Goal: Information Seeking & Learning: Check status

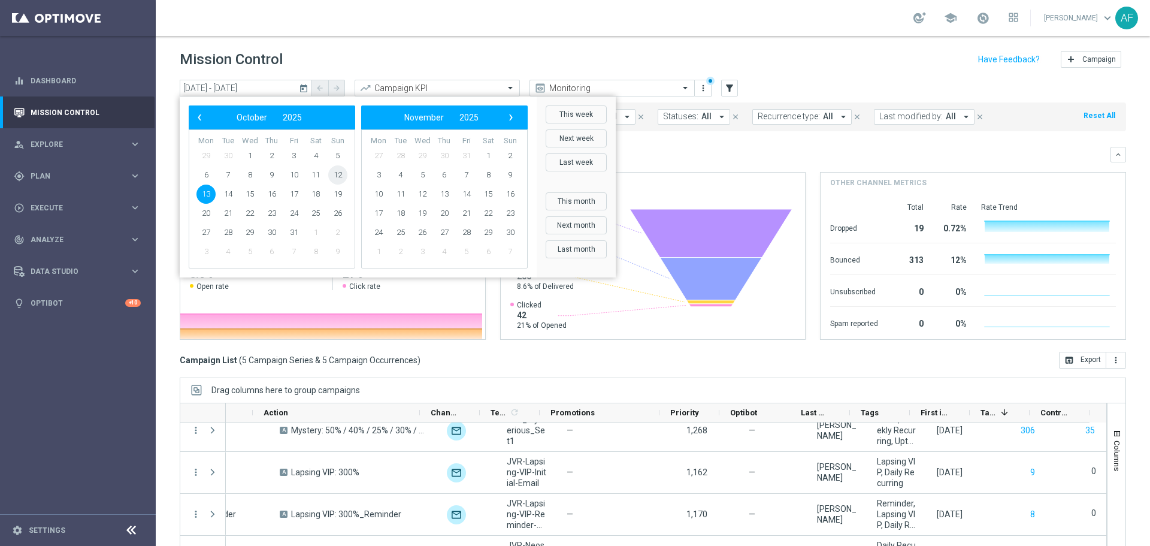
click at [339, 176] on span "12" at bounding box center [337, 174] width 19 height 19
type input "[DATE] - [DATE]"
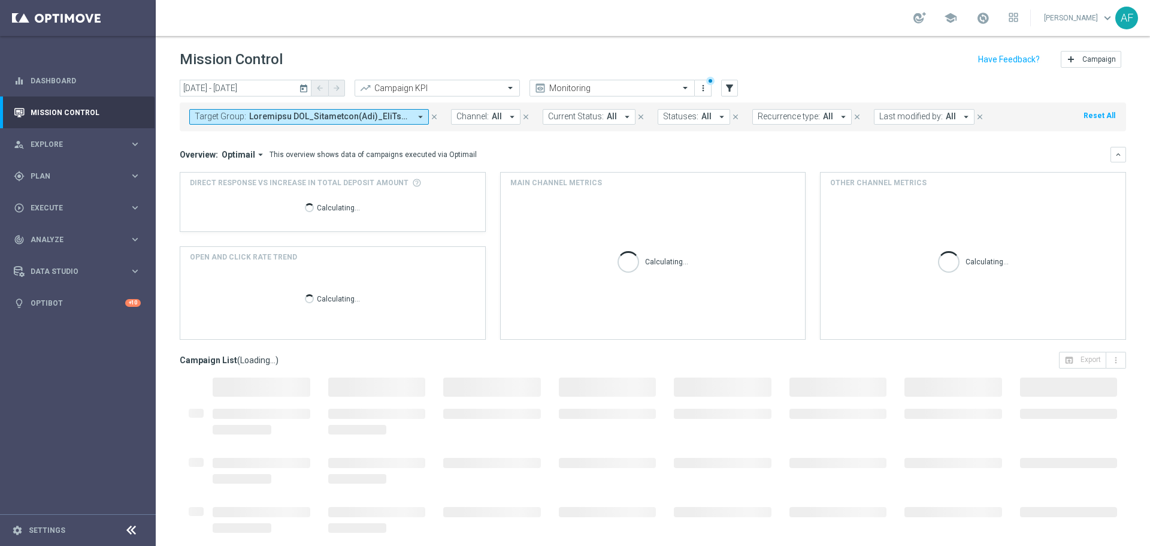
click at [318, 117] on span at bounding box center [329, 116] width 161 height 10
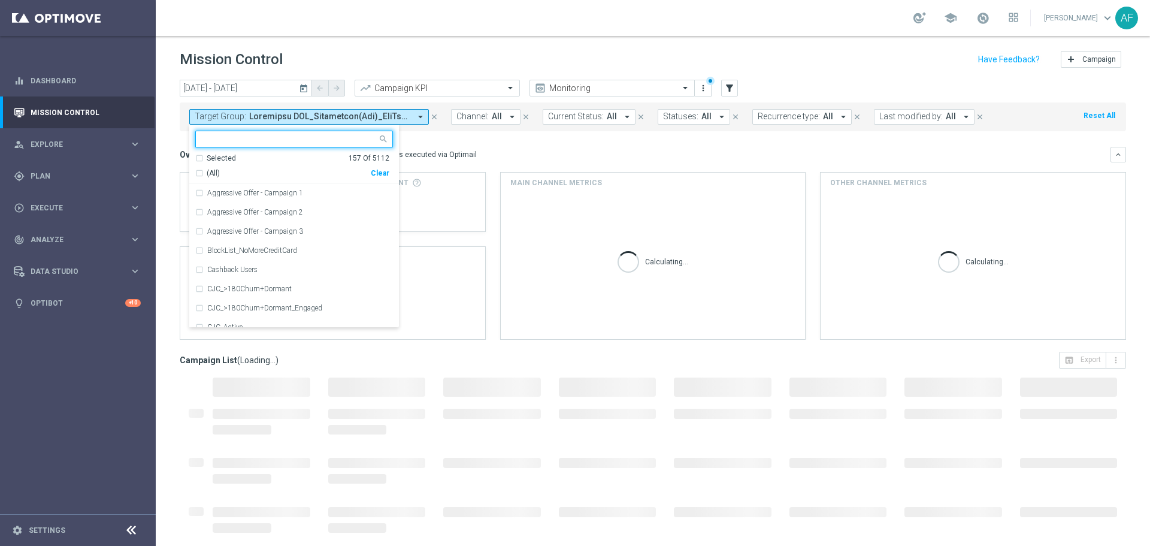
click at [227, 155] on div "Selected" at bounding box center [221, 158] width 29 height 10
click at [240, 173] on span "(All Search Results)" at bounding box center [240, 173] width 66 height 10
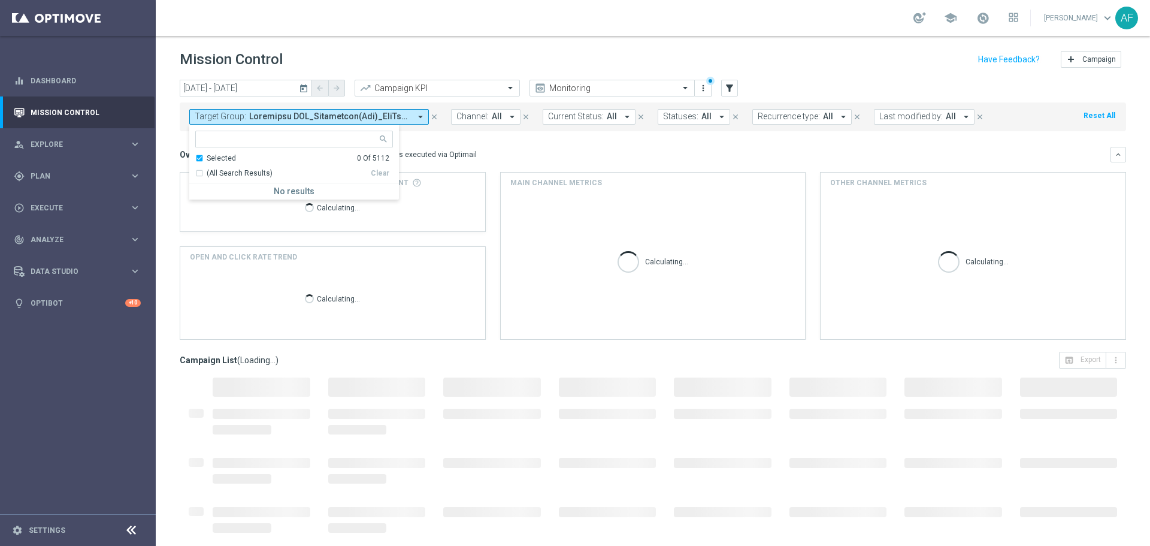
click at [568, 152] on div "Overview: Optimail arrow_drop_down This overview shows data of campaigns execut…" at bounding box center [645, 154] width 931 height 11
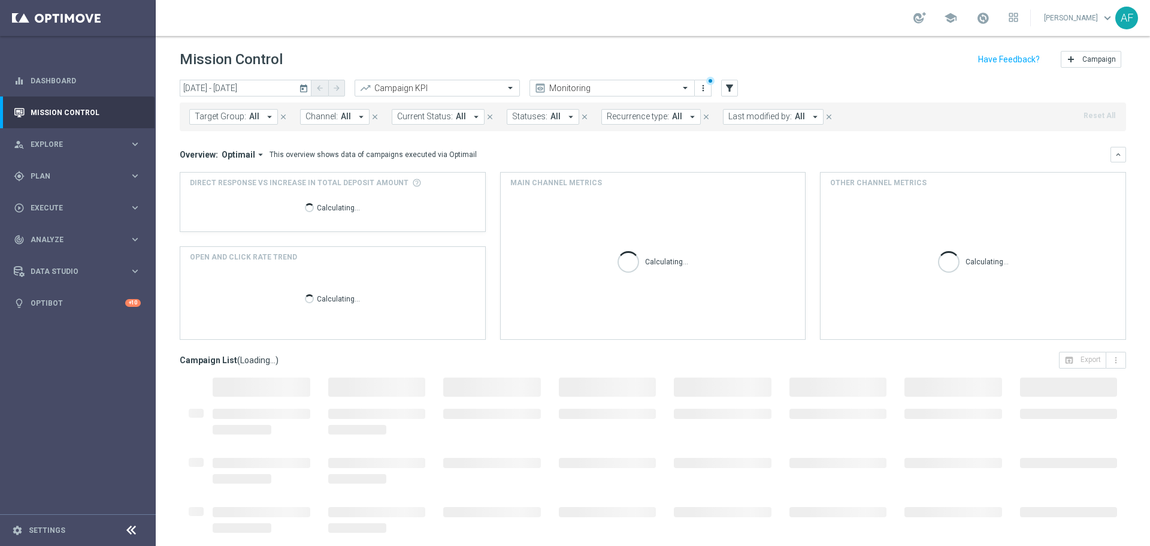
click at [254, 116] on span "All" at bounding box center [254, 116] width 10 height 10
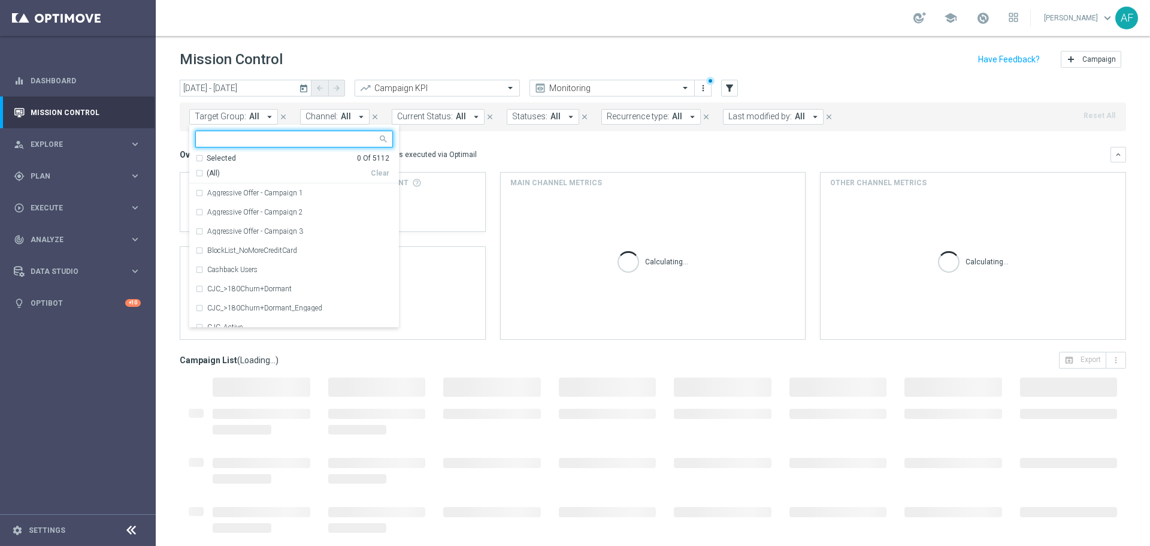
click at [251, 137] on input "text" at bounding box center [290, 139] width 176 height 10
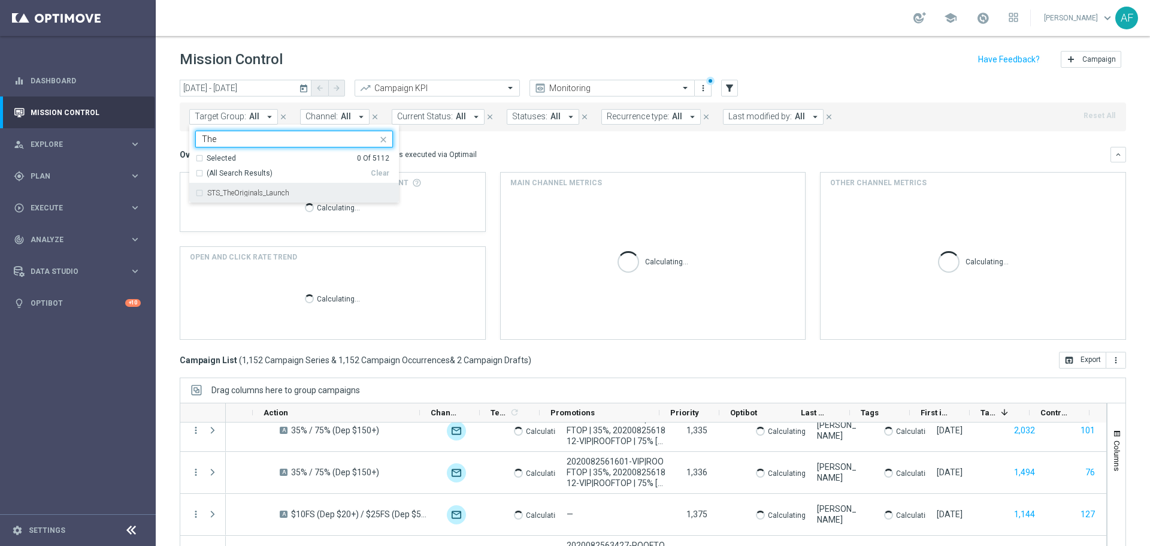
click at [260, 192] on label "STS_TheOriginals_Launch" at bounding box center [248, 192] width 82 height 7
type input "The"
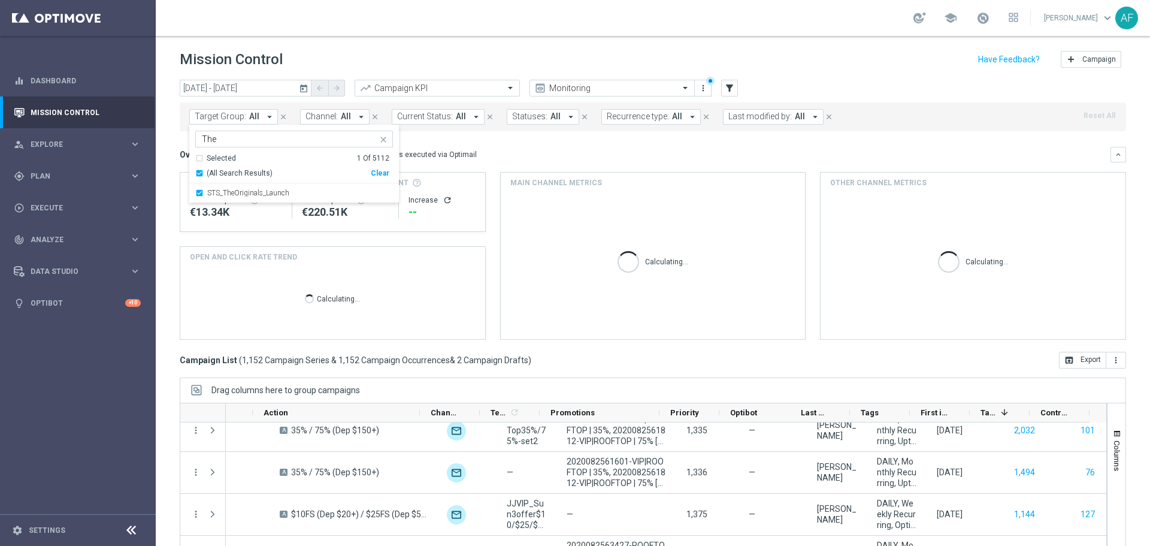
click at [486, 170] on div "Overview: Optimail arrow_drop_down This overview shows data of campaigns execut…" at bounding box center [653, 243] width 947 height 193
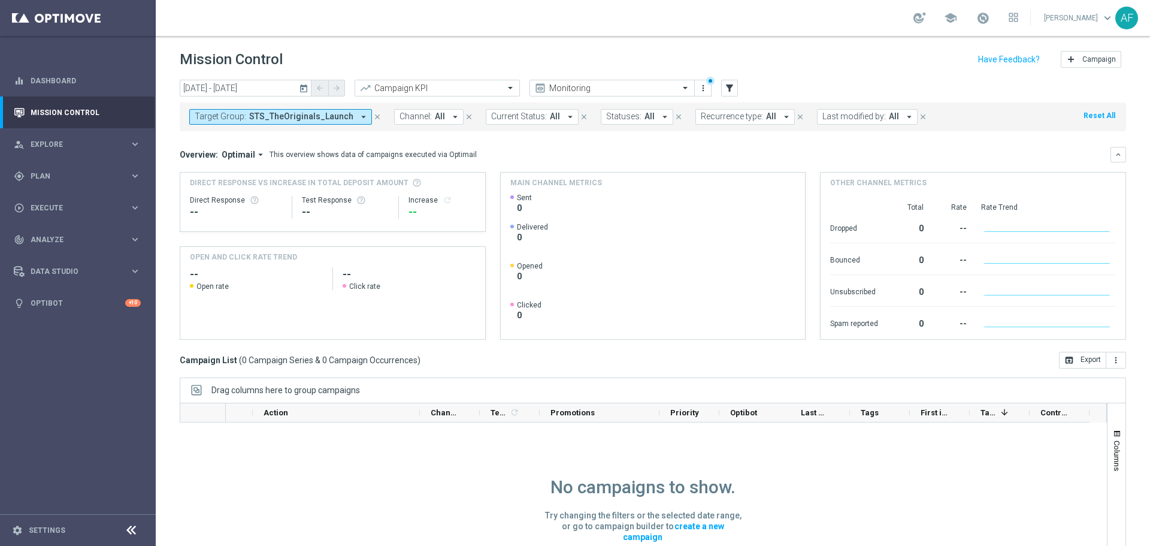
click at [301, 87] on icon "today" at bounding box center [304, 88] width 11 height 11
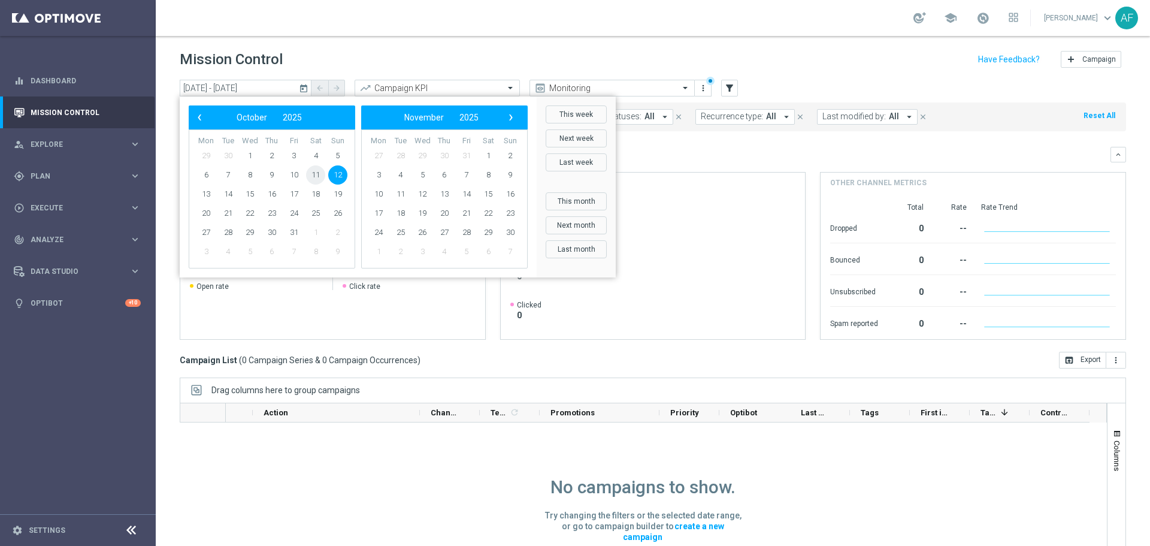
click at [316, 175] on span "11" at bounding box center [315, 174] width 19 height 19
click at [316, 174] on span "11" at bounding box center [315, 174] width 19 height 19
type input "[DATE] - [DATE]"
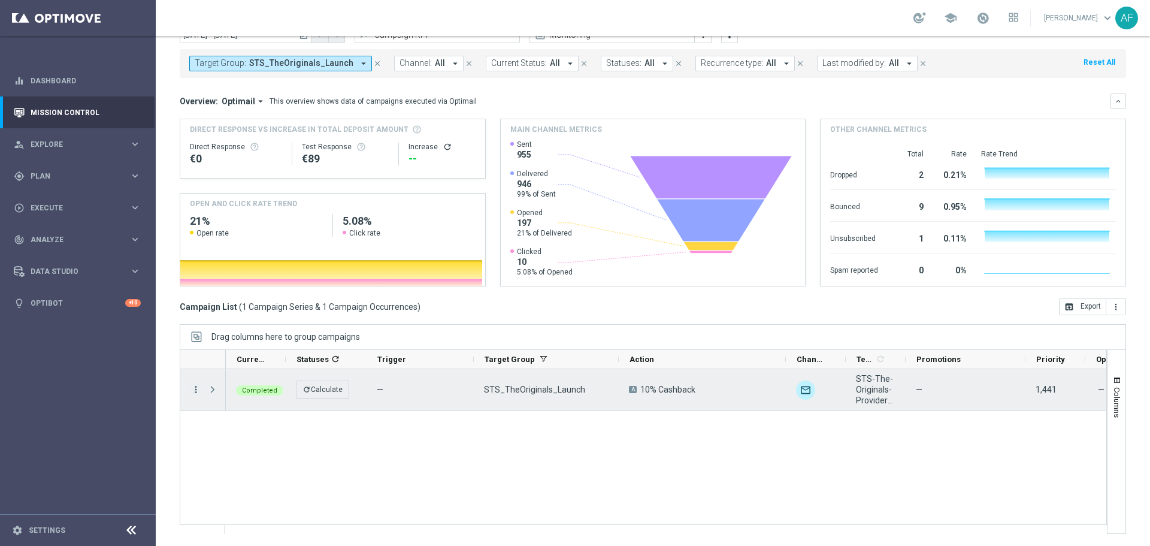
click at [194, 389] on icon "more_vert" at bounding box center [196, 389] width 11 height 11
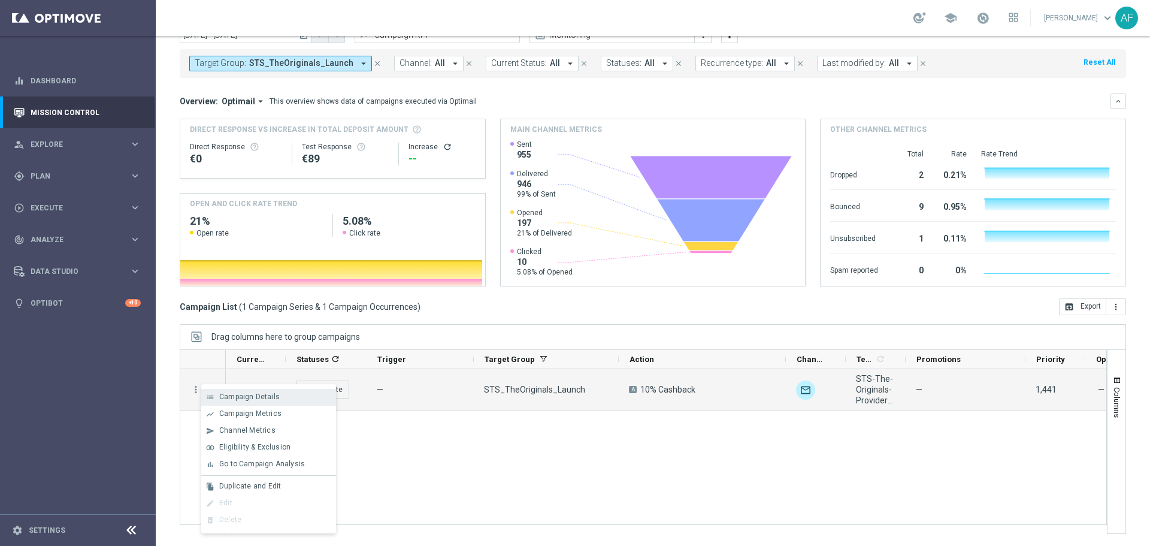
click at [255, 394] on span "Campaign Details" at bounding box center [249, 396] width 61 height 8
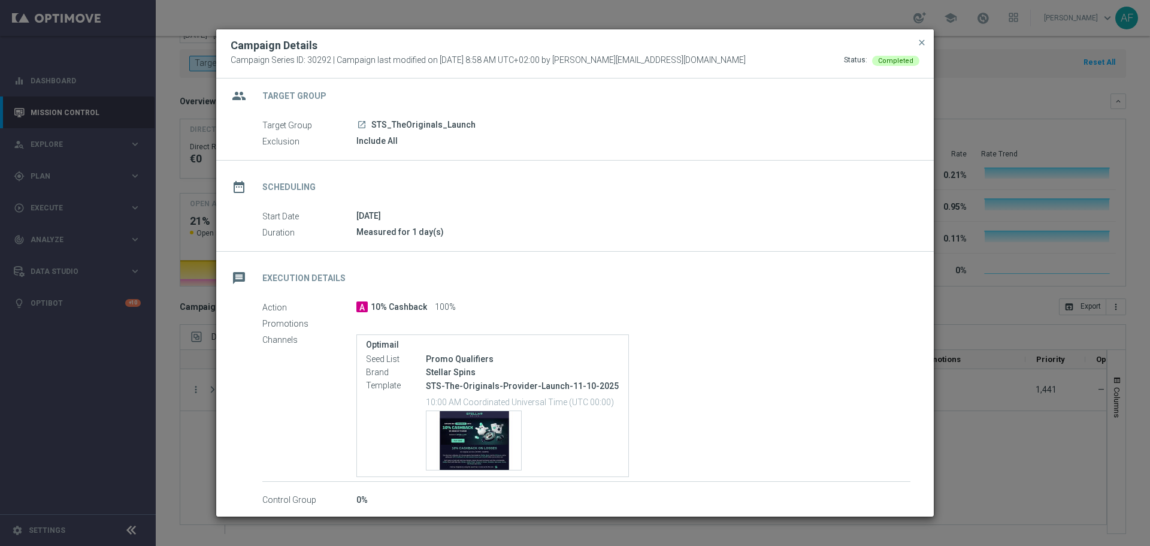
scroll to position [11, 0]
click at [923, 41] on span "close" at bounding box center [922, 43] width 10 height 10
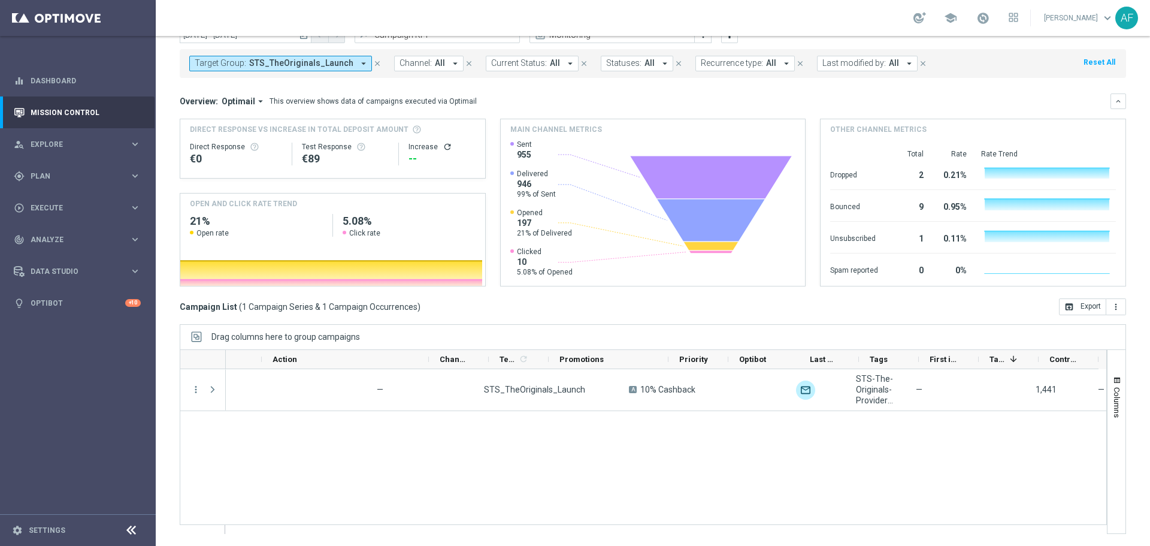
scroll to position [0, 357]
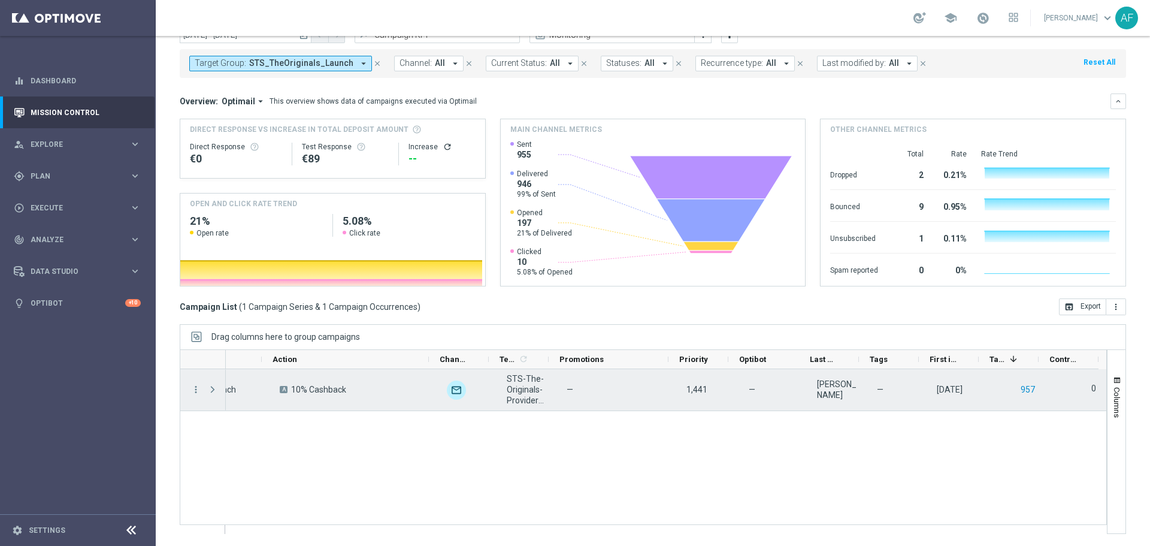
click at [1020, 386] on button "957" at bounding box center [1028, 389] width 17 height 15
click at [191, 394] on div "more_vert" at bounding box center [191, 389] width 22 height 41
click at [192, 386] on icon "more_vert" at bounding box center [196, 389] width 11 height 11
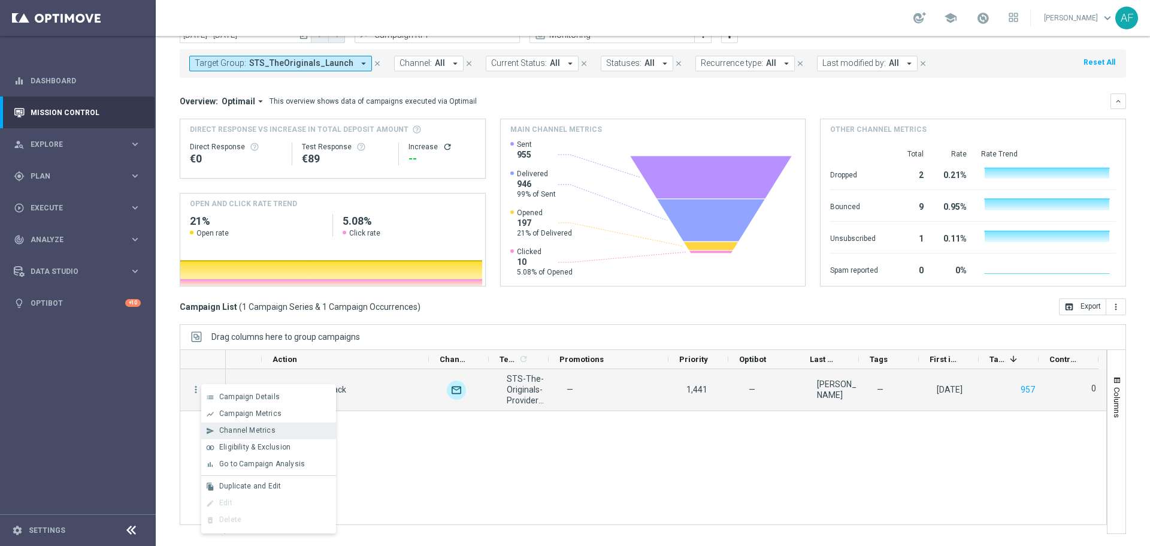
click at [249, 431] on span "Channel Metrics" at bounding box center [247, 430] width 56 height 8
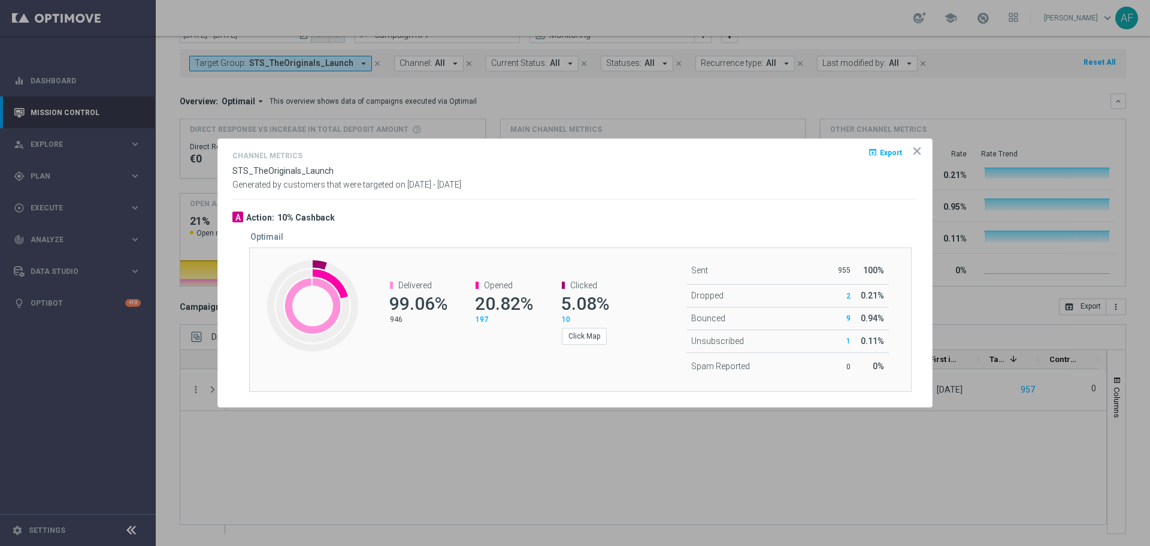
click at [916, 150] on icon "icon" at bounding box center [917, 151] width 6 height 6
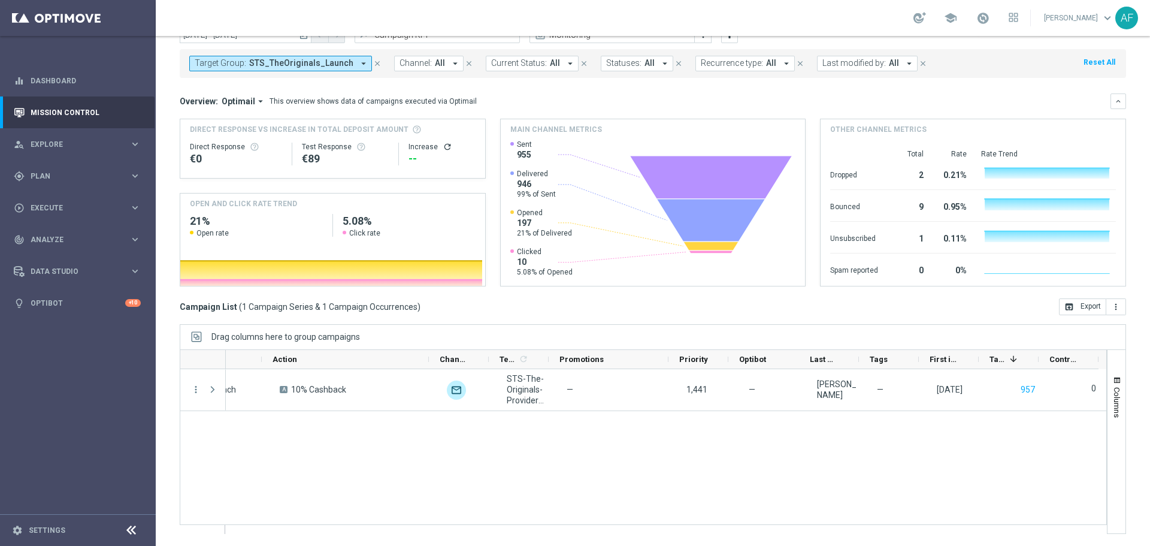
scroll to position [0, 0]
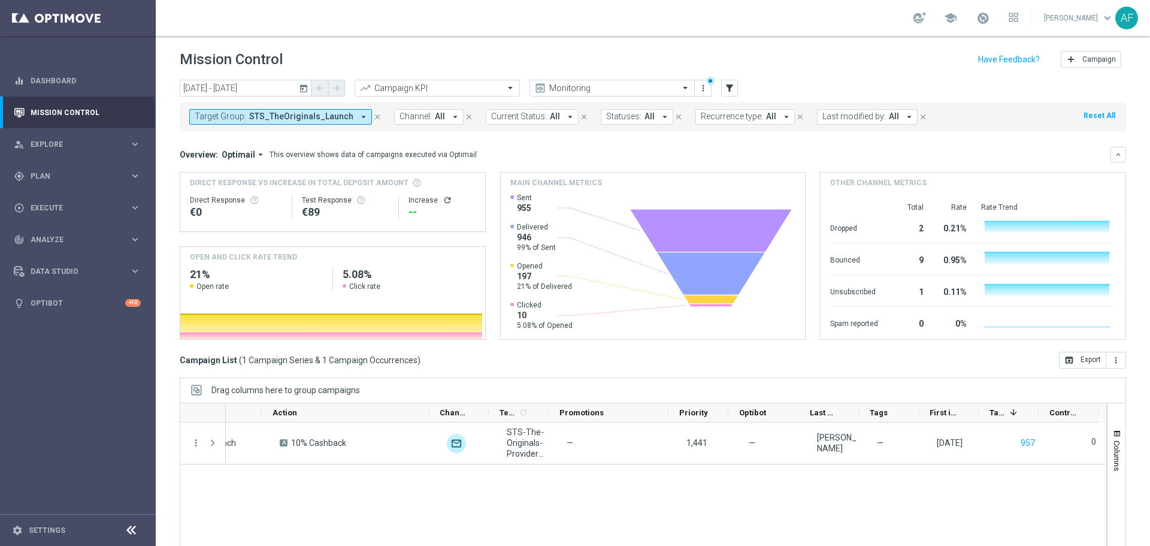
click at [358, 114] on icon "arrow_drop_down" at bounding box center [363, 116] width 11 height 11
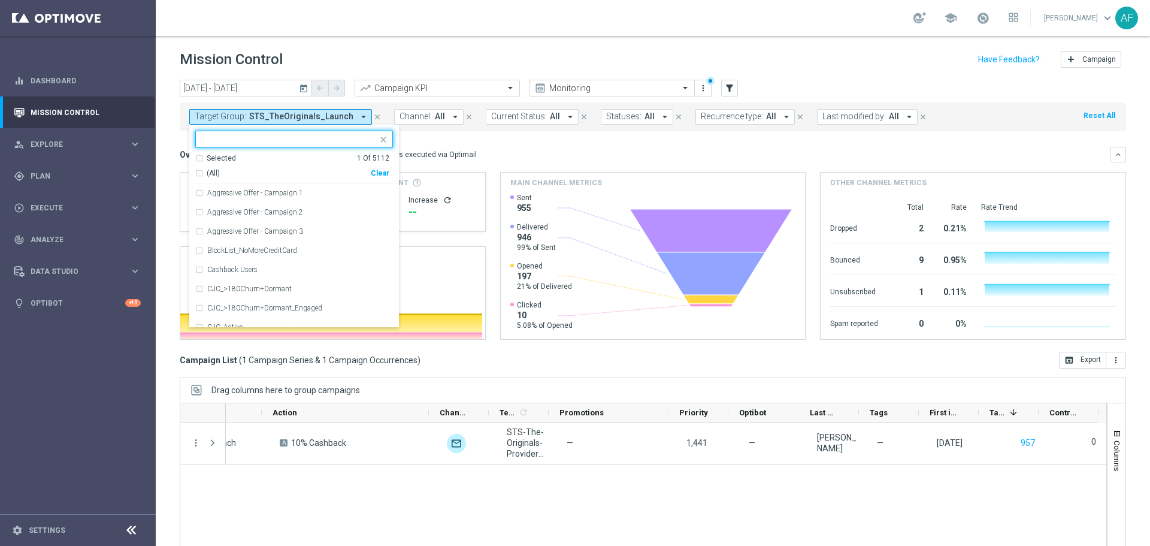
click at [228, 158] on div "Selected" at bounding box center [221, 158] width 29 height 10
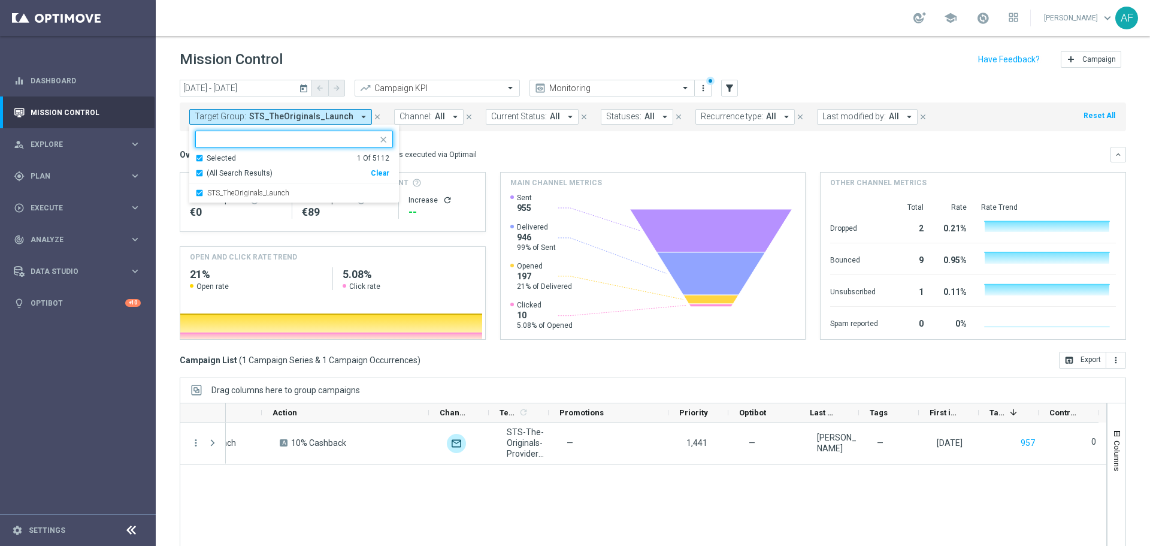
click at [227, 188] on div "STS_TheOriginals_Launch" at bounding box center [294, 192] width 198 height 19
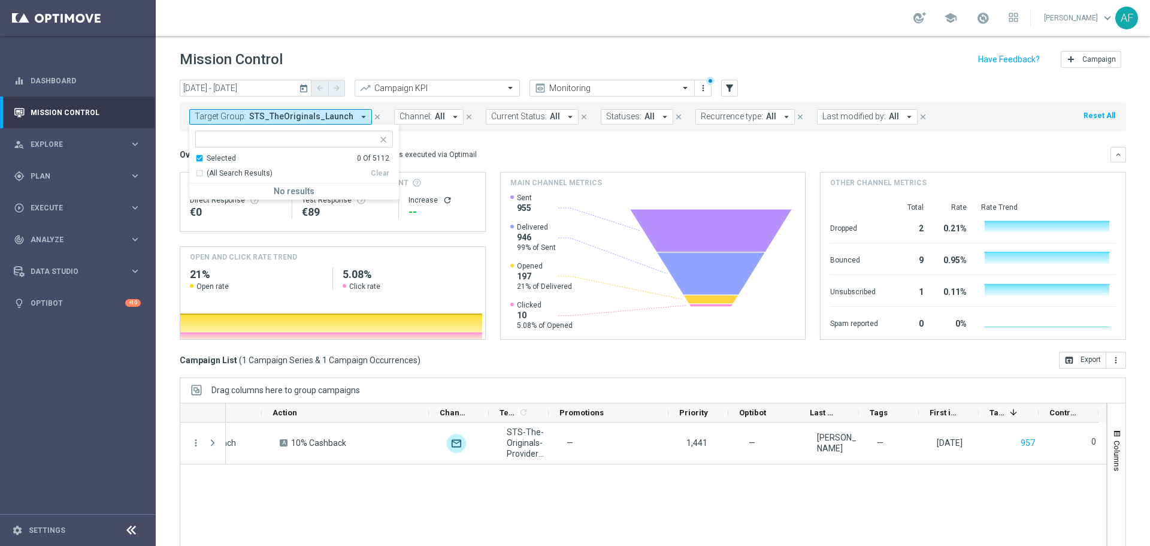
click at [466, 163] on div "Overview: Optimail arrow_drop_down This overview shows data of campaigns execut…" at bounding box center [653, 243] width 947 height 193
